Goal: Task Accomplishment & Management: Manage account settings

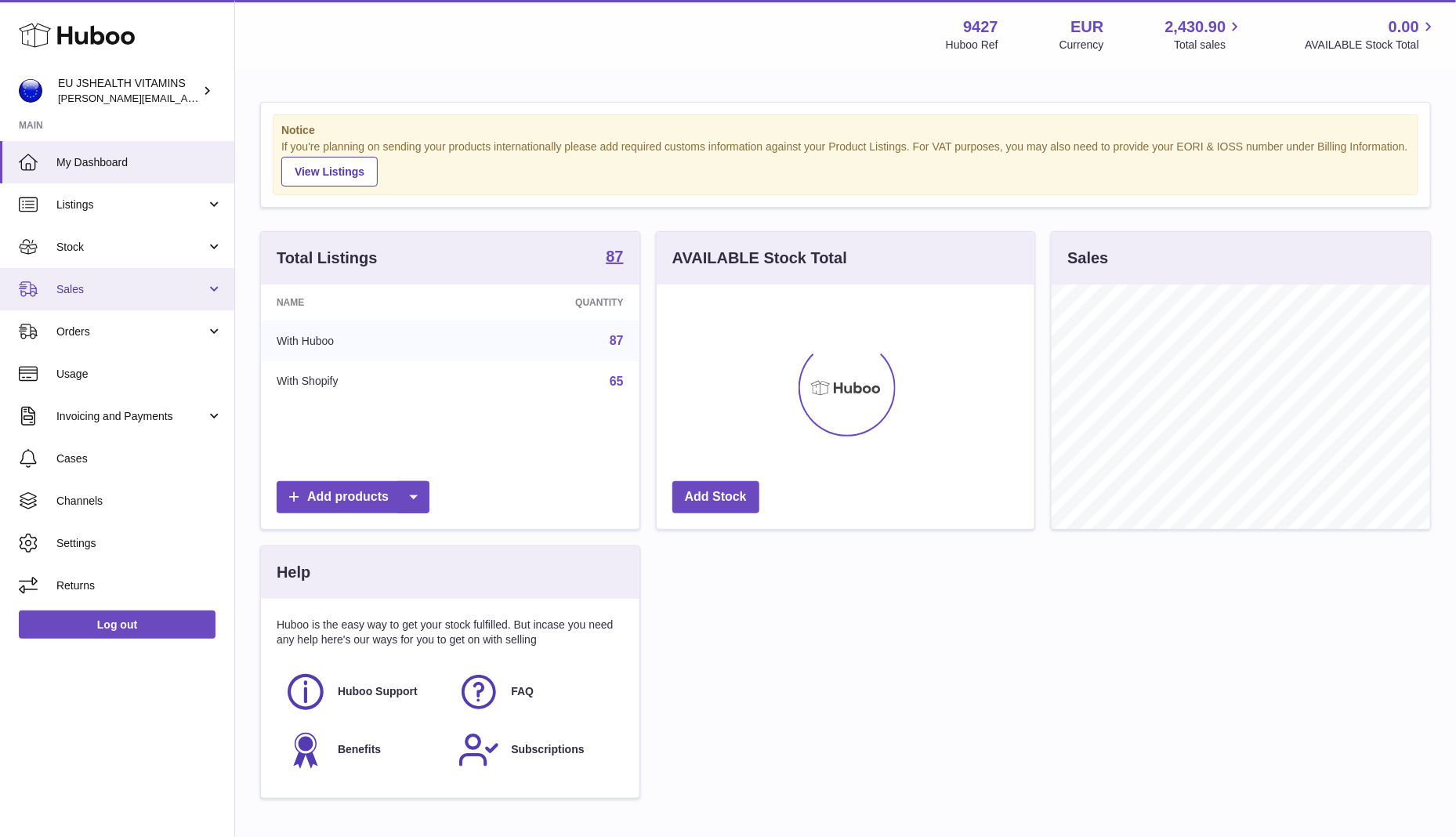
scroll to position [245, 379]
click at [104, 257] on link "Stock" at bounding box center [117, 246] width 234 height 42
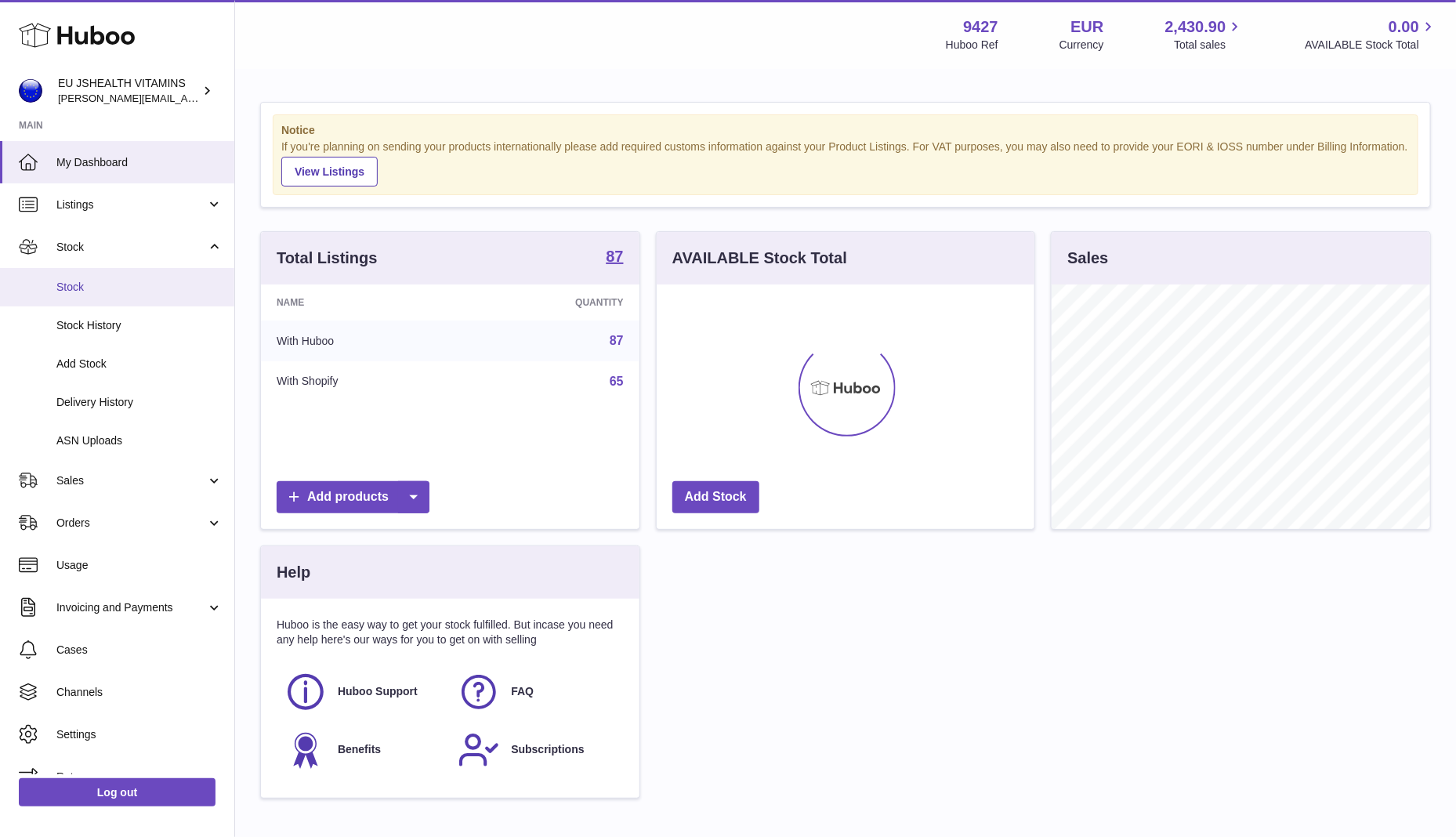
click at [101, 280] on span "Stock" at bounding box center [139, 287] width 166 height 15
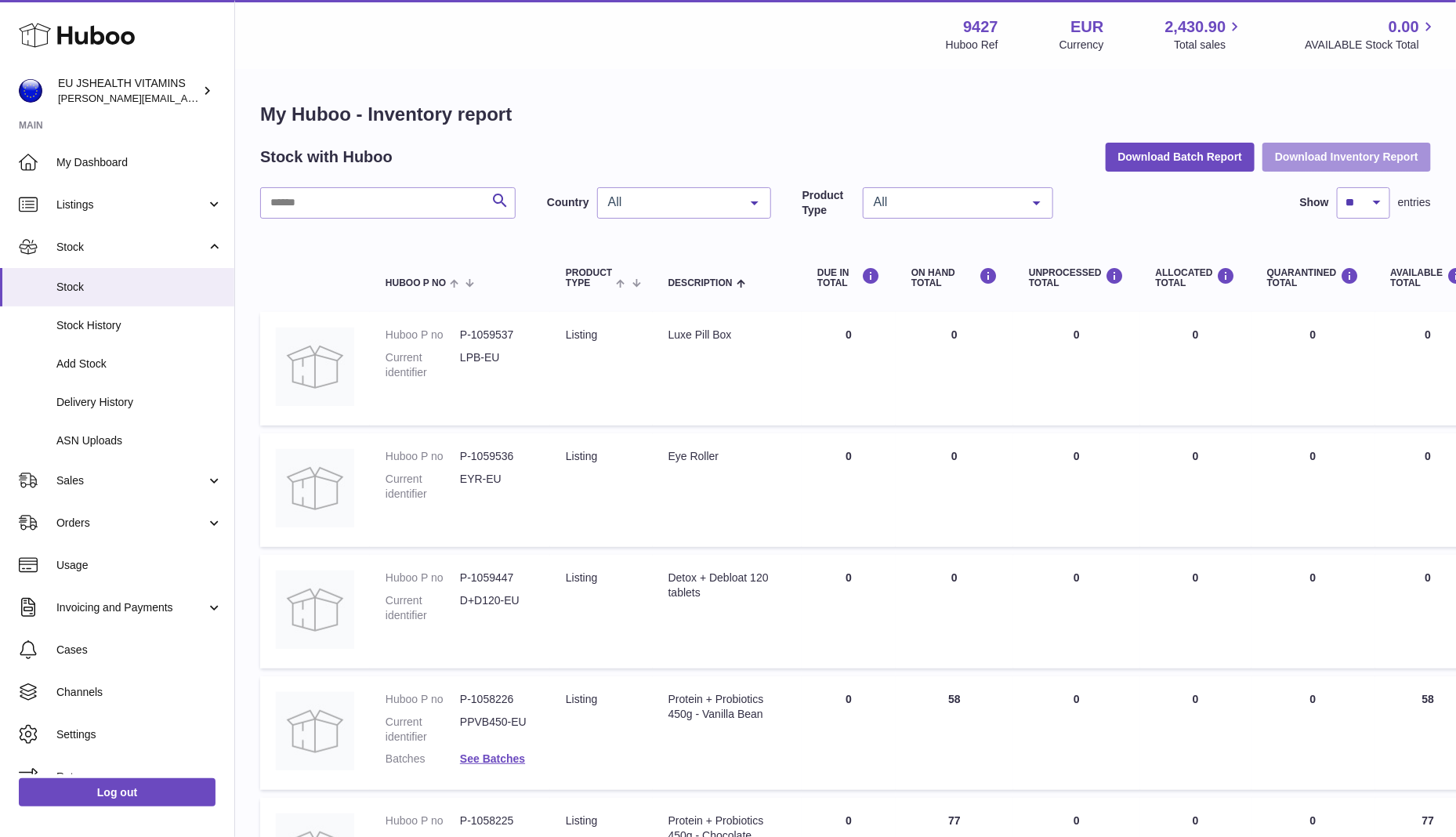
click at [1304, 160] on button "Download Inventory Report" at bounding box center [1346, 157] width 168 height 28
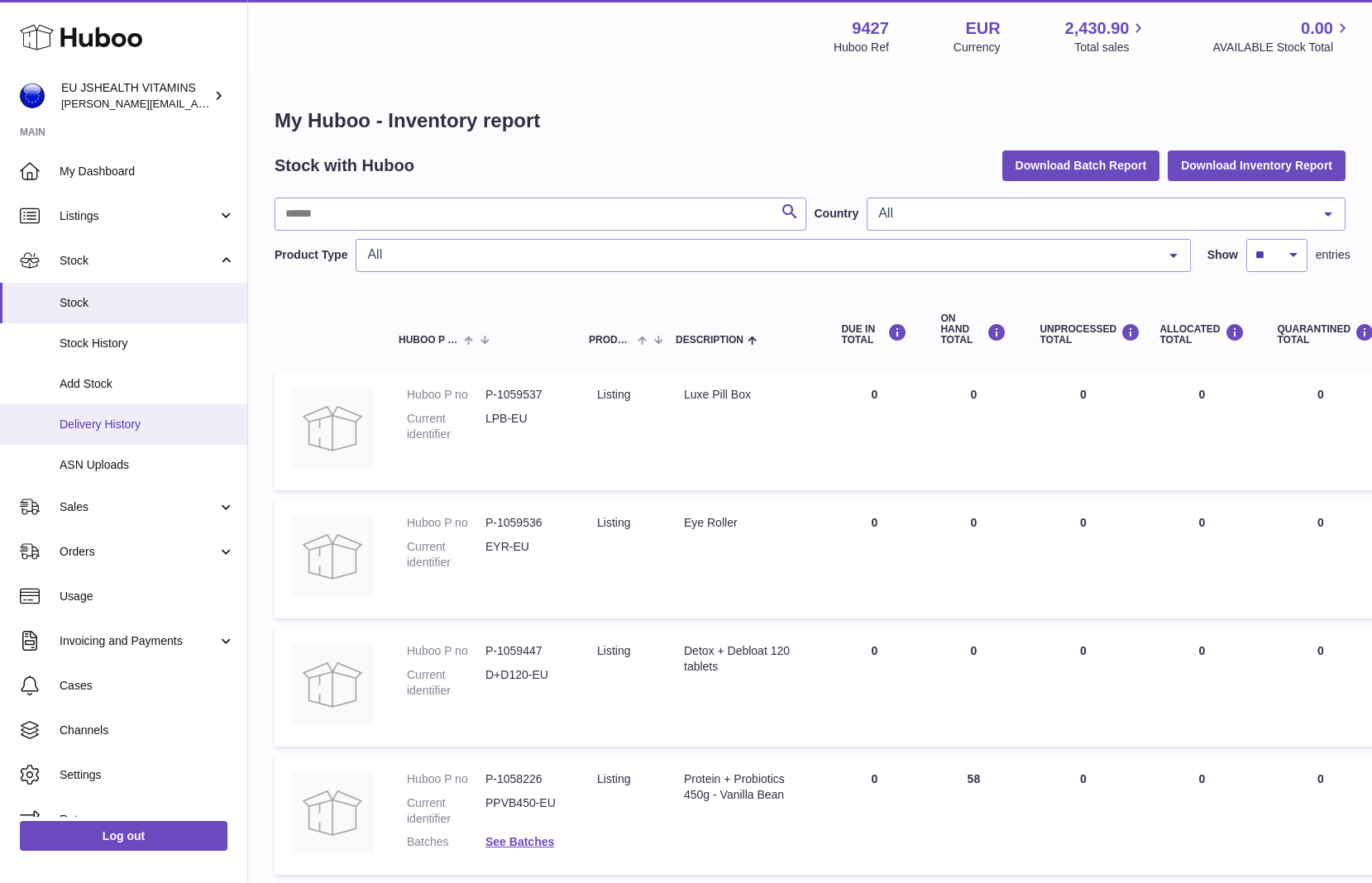
click at [161, 429] on span "Delivery History" at bounding box center [147, 424] width 176 height 16
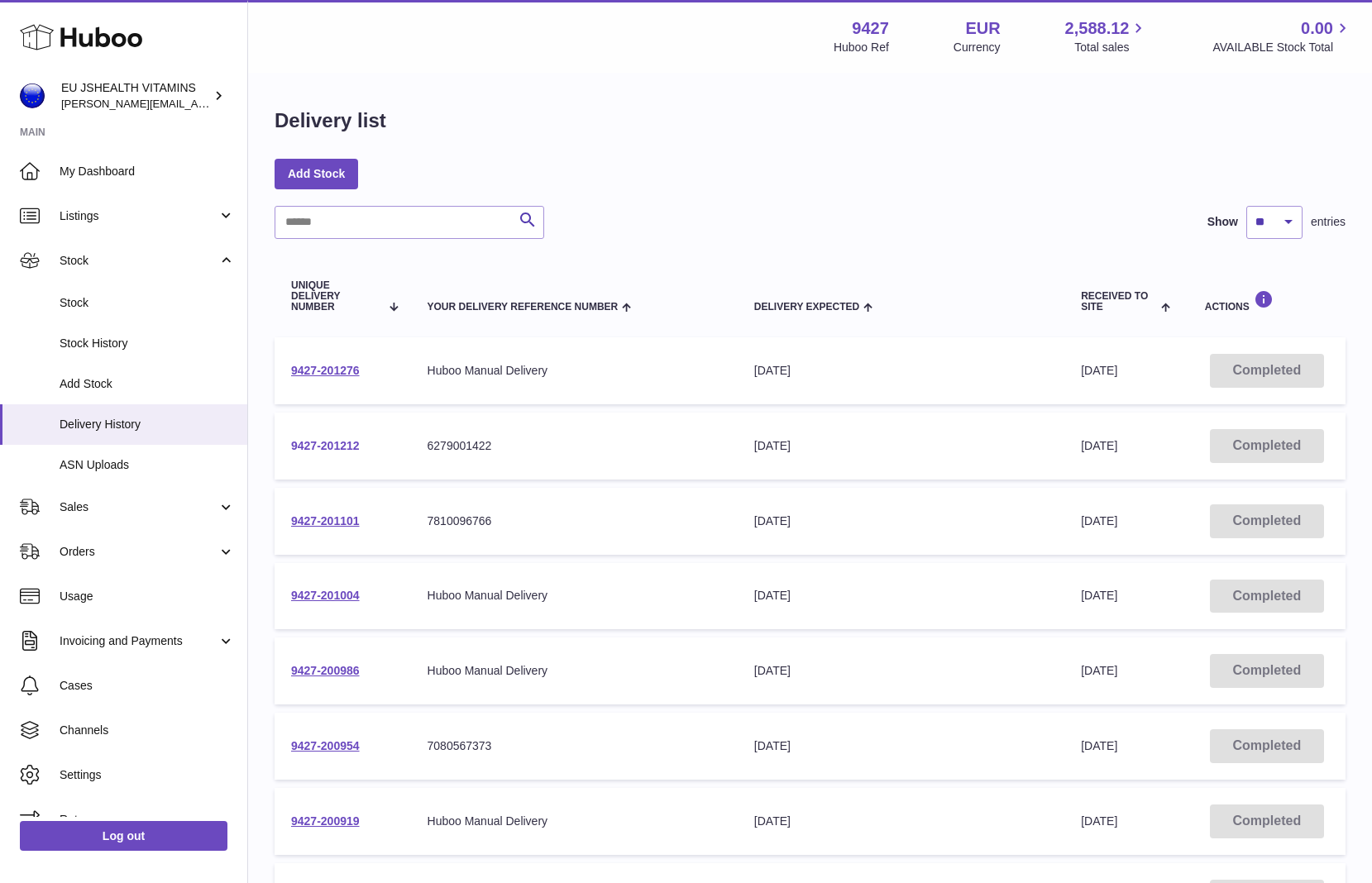
click at [335, 446] on link "9427-201212" at bounding box center [325, 446] width 69 height 13
click at [116, 832] on link "Log out" at bounding box center [123, 836] width 207 height 30
